Goal: Navigation & Orientation: Understand site structure

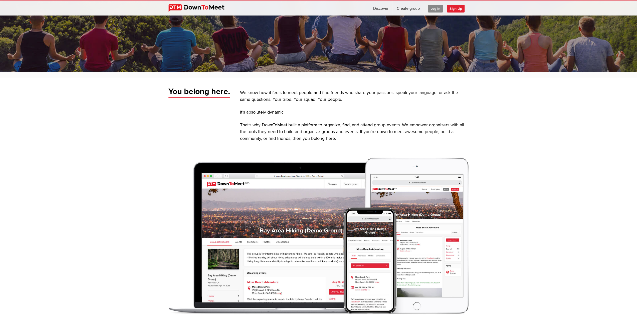
scroll to position [175, 0]
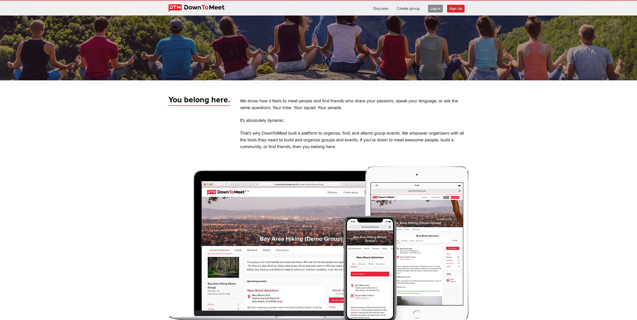
drag, startPoint x: 267, startPoint y: 99, endPoint x: 330, endPoint y: 100, distance: 62.6
click at [329, 100] on p "We know how it feels to meet people and find friends who share your passions, s…" at bounding box center [354, 105] width 229 height 14
drag, startPoint x: 298, startPoint y: 98, endPoint x: 317, endPoint y: 99, distance: 19.1
click at [317, 99] on p "We know how it feels to meet people and find friends who share your passions, s…" at bounding box center [354, 105] width 229 height 14
drag, startPoint x: 273, startPoint y: 103, endPoint x: 288, endPoint y: 102, distance: 14.8
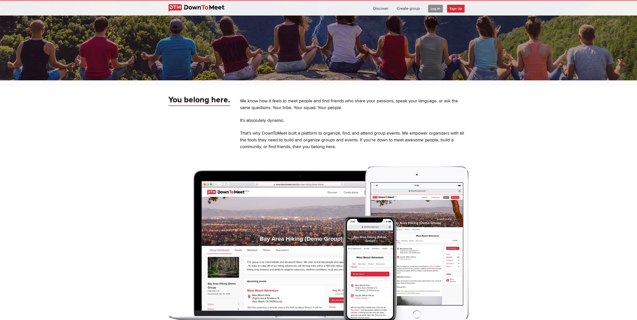
click at [288, 102] on p "We know how it feels to meet people and find friends who share your passions, s…" at bounding box center [354, 105] width 229 height 14
drag, startPoint x: 252, startPoint y: 135, endPoint x: 266, endPoint y: 132, distance: 14.6
click at [266, 132] on p "That’s why DownToMeet built a platform to organize, find, and attend group even…" at bounding box center [354, 140] width 229 height 20
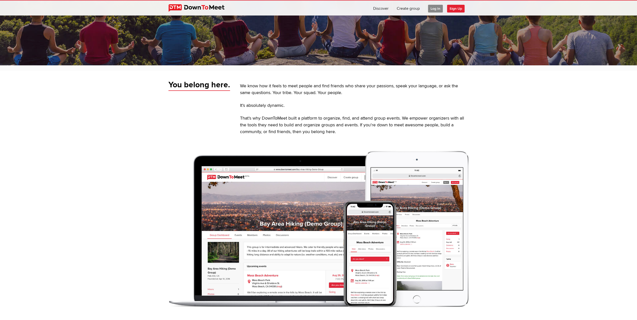
scroll to position [200, 0]
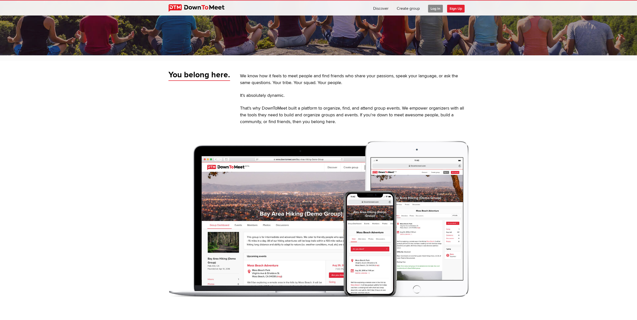
drag, startPoint x: 286, startPoint y: 108, endPoint x: 305, endPoint y: 107, distance: 19.5
click at [305, 107] on p "That’s why DownToMeet built a platform to organize, find, and attend group even…" at bounding box center [354, 115] width 229 height 20
drag, startPoint x: 270, startPoint y: 110, endPoint x: 295, endPoint y: 111, distance: 25.0
click at [295, 111] on p "That’s why DownToMeet built a platform to organize, find, and attend group even…" at bounding box center [354, 115] width 229 height 20
drag, startPoint x: 274, startPoint y: 112, endPoint x: 319, endPoint y: 117, distance: 45.3
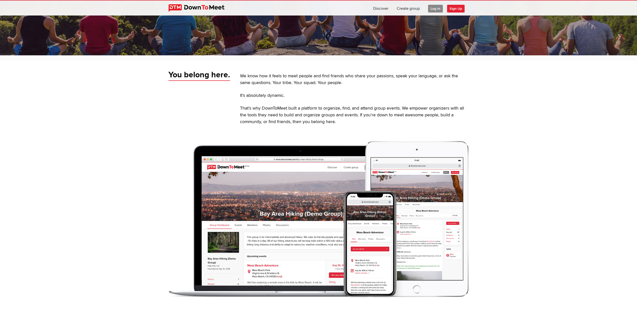
click at [318, 117] on p "That’s why DownToMeet built a platform to organize, find, and attend group even…" at bounding box center [354, 115] width 229 height 20
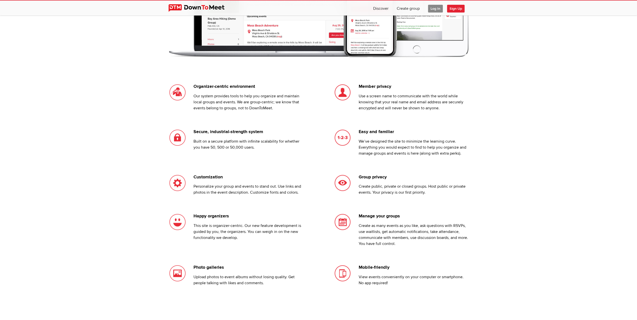
scroll to position [451, 0]
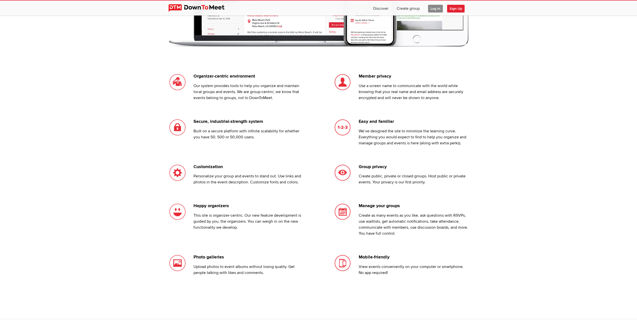
drag, startPoint x: 380, startPoint y: 86, endPoint x: 402, endPoint y: 88, distance: 21.9
click at [402, 88] on p "Use a screen name to communicate with the world while knowing that your real na…" at bounding box center [414, 92] width 110 height 18
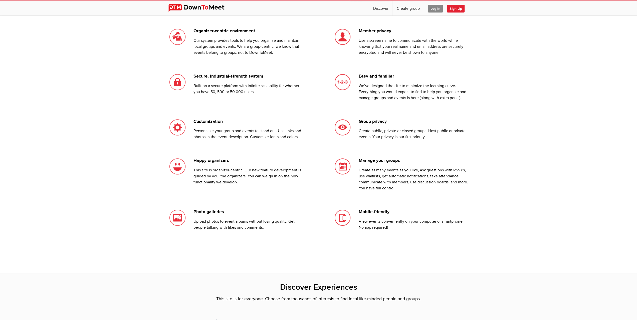
scroll to position [501, 0]
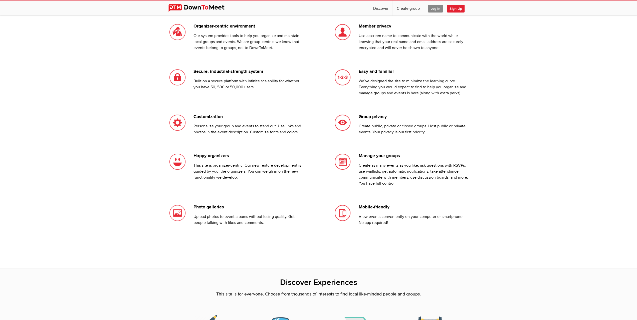
drag, startPoint x: 369, startPoint y: 85, endPoint x: 398, endPoint y: 87, distance: 28.6
click at [398, 87] on p "We’ve designed the site to minimize the learning curve. Everything you would ex…" at bounding box center [414, 87] width 110 height 18
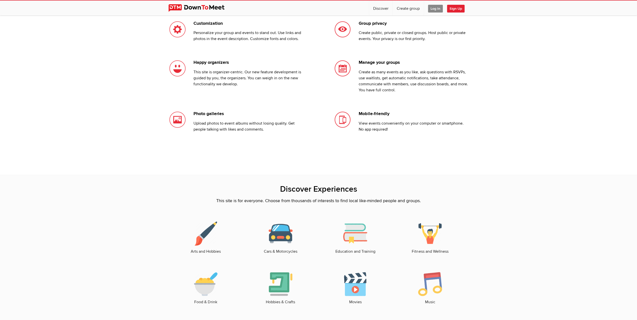
scroll to position [601, 0]
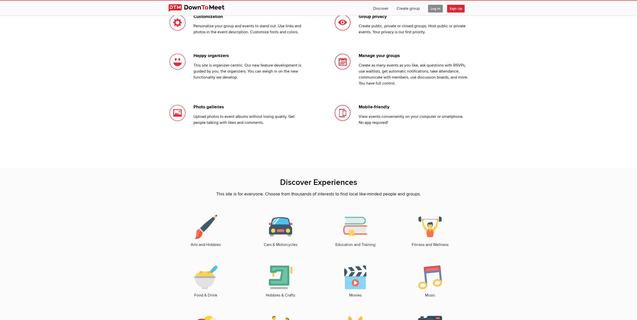
drag, startPoint x: 206, startPoint y: 116, endPoint x: 254, endPoint y: 115, distance: 47.6
click at [252, 115] on p "Upload photos to event albums without losing quality. Get people talking with l…" at bounding box center [249, 120] width 110 height 12
drag, startPoint x: 372, startPoint y: 117, endPoint x: 389, endPoint y: 115, distance: 17.4
click at [389, 115] on p "View events conveniently on your computer or smartphone. No app required!" at bounding box center [414, 120] width 110 height 12
drag, startPoint x: 376, startPoint y: 117, endPoint x: 392, endPoint y: 118, distance: 15.8
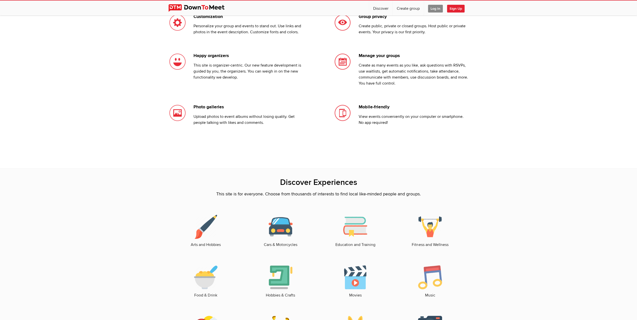
click at [392, 117] on p "View events conveniently on your computer or smartphone. No app required!" at bounding box center [414, 120] width 110 height 12
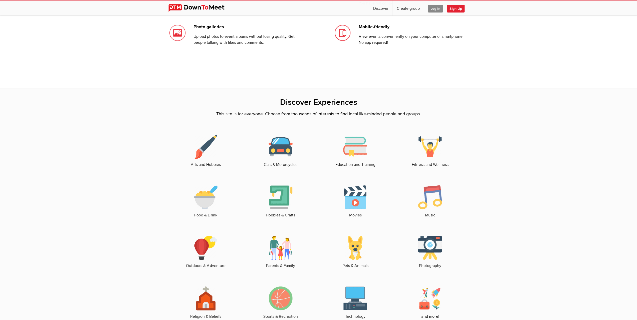
scroll to position [701, 0]
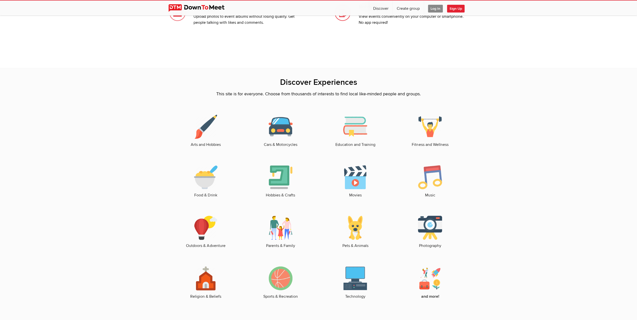
drag, startPoint x: 240, startPoint y: 92, endPoint x: 332, endPoint y: 87, distance: 92.0
click at [332, 87] on div "Discover Experiences This site is for everyone. Choose from thousands of intere…" at bounding box center [318, 198] width 300 height 242
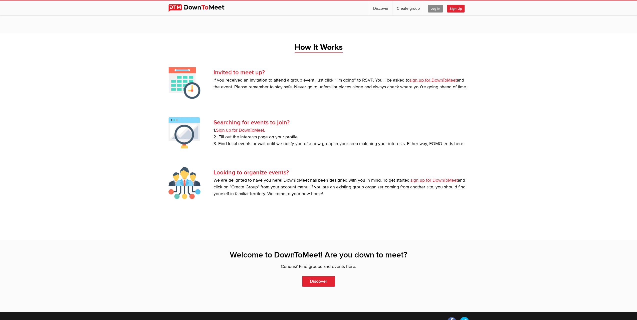
scroll to position [1026, 0]
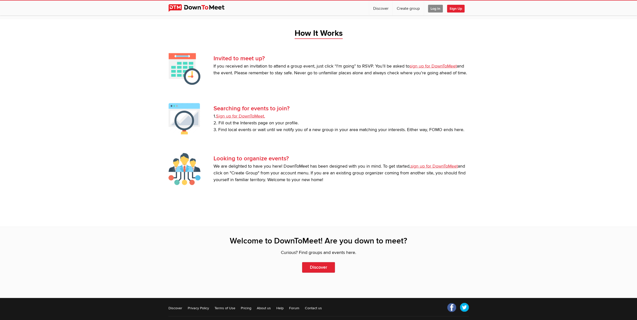
drag, startPoint x: 280, startPoint y: 66, endPoint x: 318, endPoint y: 66, distance: 38.1
click at [318, 66] on p "If you received an invitation to attend a group event, just click “I'm going” t…" at bounding box center [341, 70] width 255 height 14
drag, startPoint x: 243, startPoint y: 72, endPoint x: 297, endPoint y: 72, distance: 53.8
click at [295, 73] on p "If you received an invitation to attend a group event, just click “I'm going” t…" at bounding box center [341, 70] width 255 height 14
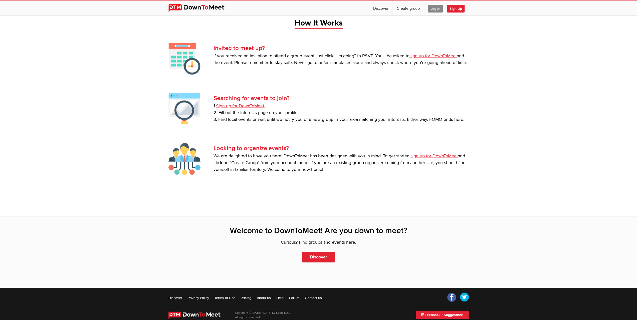
scroll to position [1046, 0]
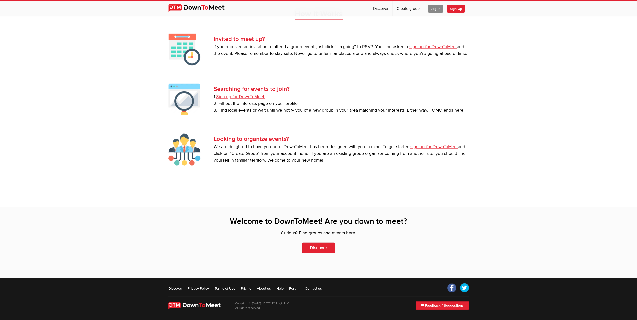
drag, startPoint x: 225, startPoint y: 102, endPoint x: 266, endPoint y: 103, distance: 41.1
click at [266, 103] on p "1. Sign up for DownToMeet. 2. Fill out the Interests page on your profile. 3. F…" at bounding box center [341, 104] width 255 height 20
drag, startPoint x: 230, startPoint y: 149, endPoint x: 291, endPoint y: 153, distance: 61.7
click at [291, 153] on p "We are delighted to have you here! DownToMeet has been designed with you in min…" at bounding box center [341, 154] width 255 height 20
